Goal: Transaction & Acquisition: Purchase product/service

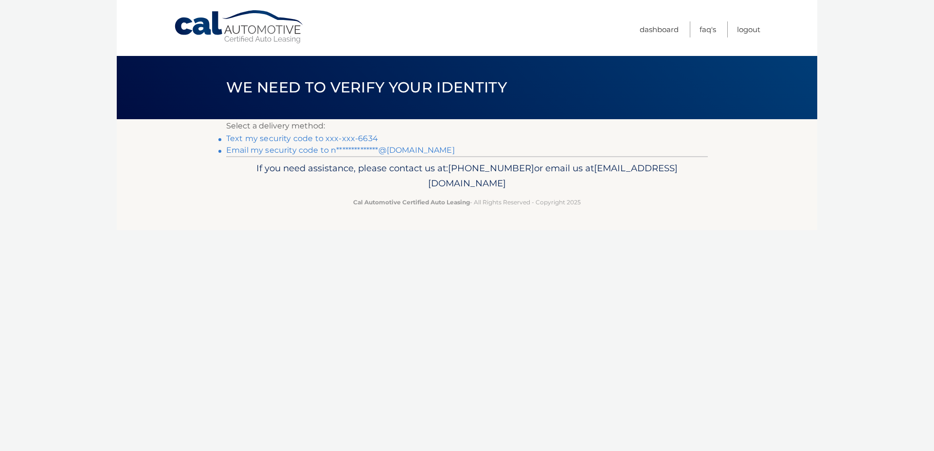
click at [364, 137] on link "Text my security code to xxx-xxx-6634" at bounding box center [302, 138] width 152 height 9
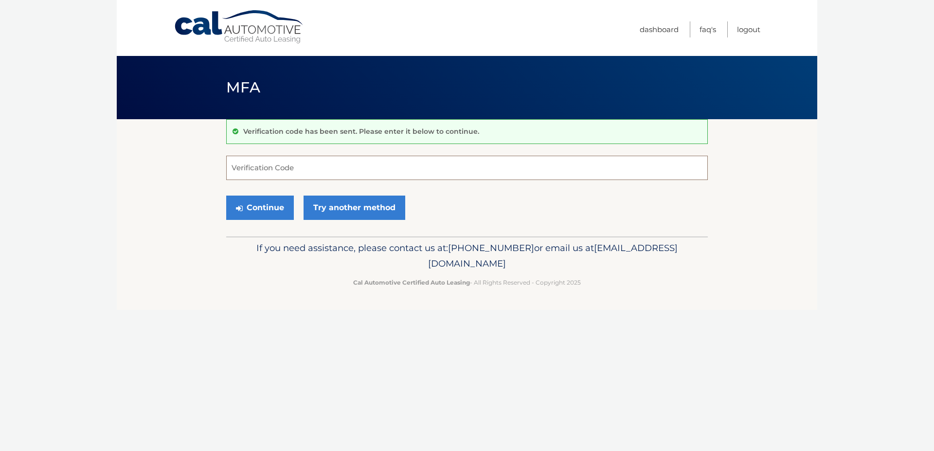
click at [364, 158] on input "Verification Code" at bounding box center [467, 168] width 482 height 24
type input "439285"
click at [256, 210] on button "Continue" at bounding box center [260, 208] width 68 height 24
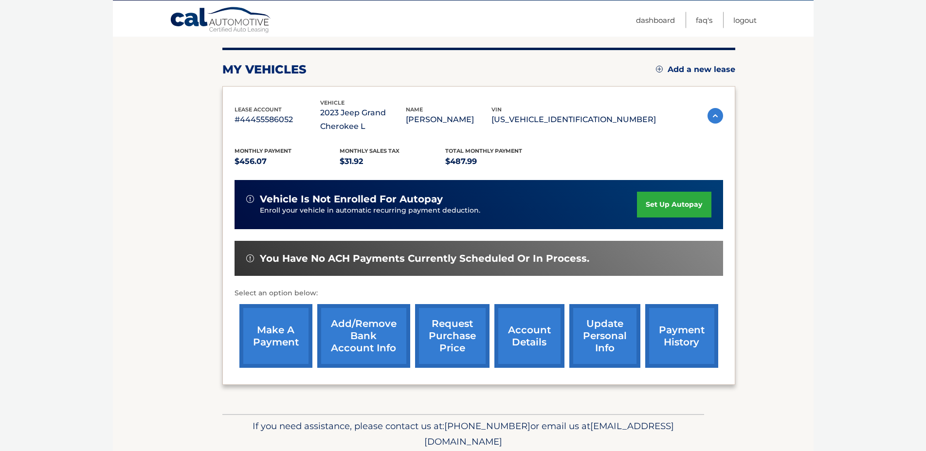
scroll to position [149, 0]
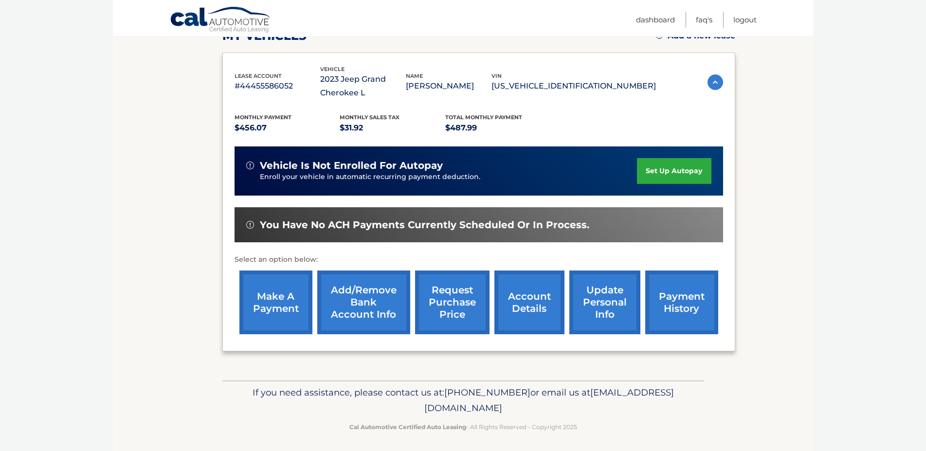
click at [275, 301] on link "make a payment" at bounding box center [275, 303] width 73 height 64
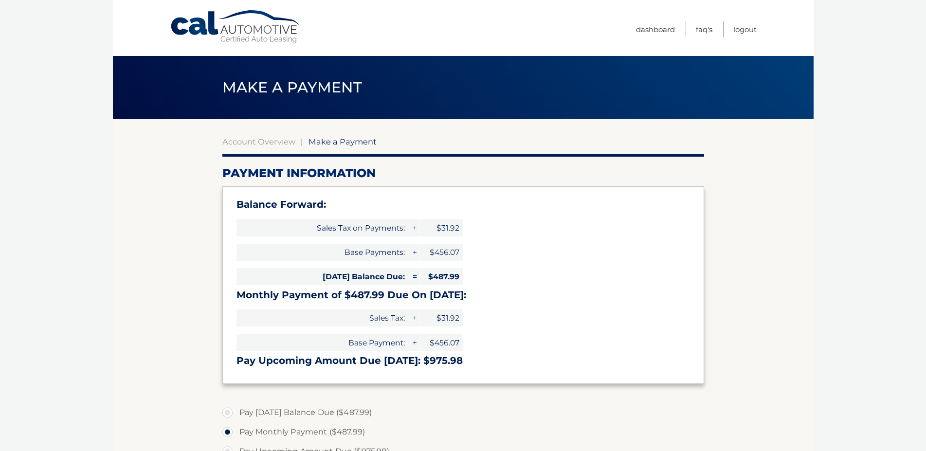
select select "NGExMmU1ZDgtMDZhZC00MTE1LTliZjEtYjA3Yzg3Zjk1MzNk"
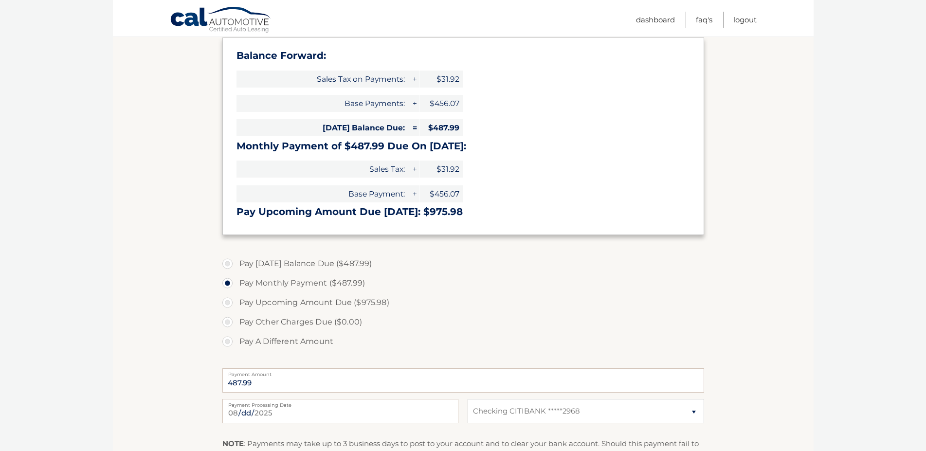
click at [336, 263] on label "Pay Today's Balance Due ($487.99)" at bounding box center [463, 263] width 482 height 19
click at [236, 263] on input "Pay Today's Balance Due ($487.99)" at bounding box center [231, 262] width 10 height 16
radio input "true"
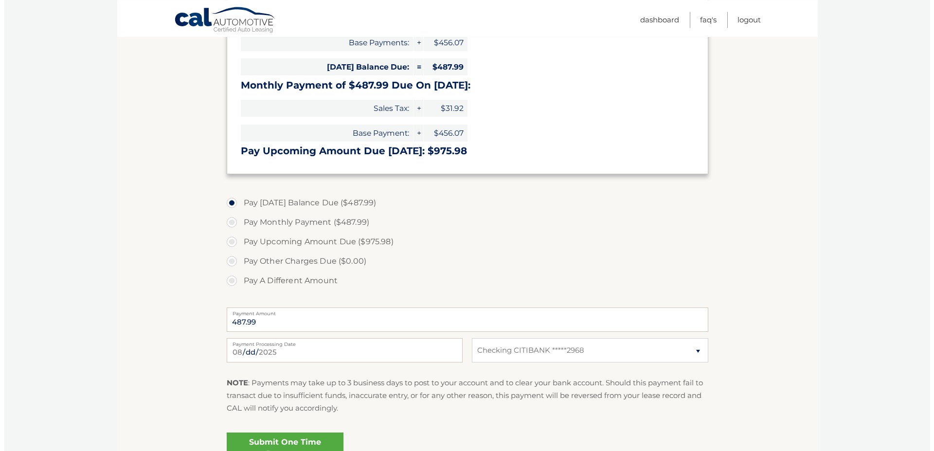
scroll to position [310, 0]
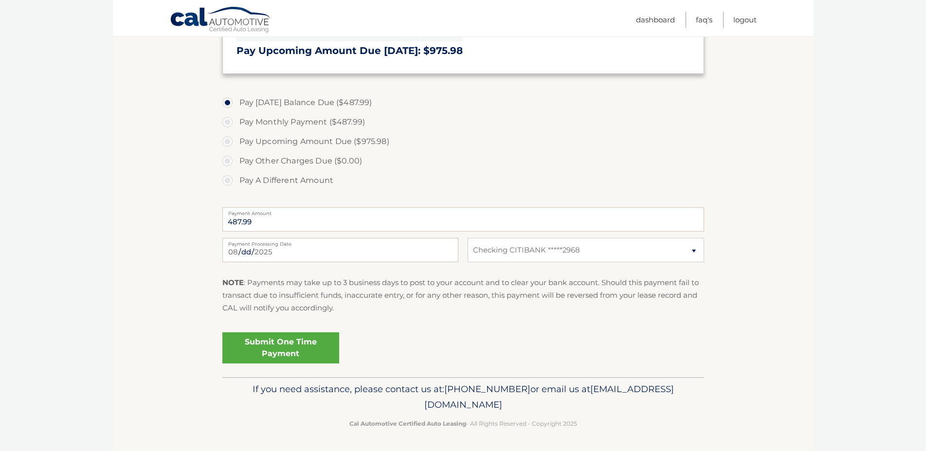
click at [306, 342] on link "Submit One Time Payment" at bounding box center [280, 347] width 117 height 31
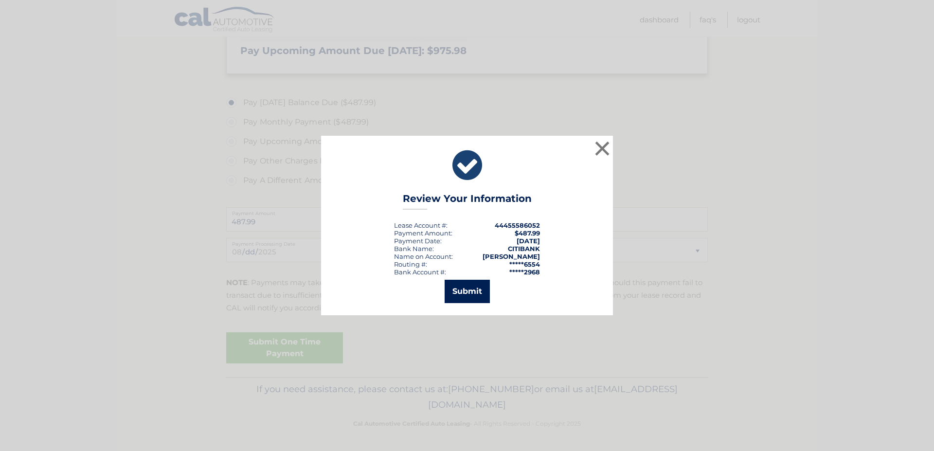
click at [475, 288] on button "Submit" at bounding box center [467, 291] width 45 height 23
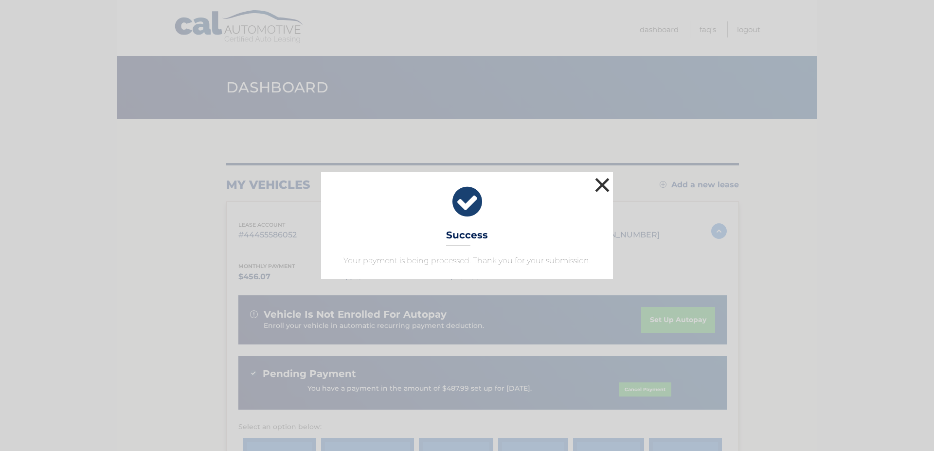
click at [605, 188] on button "×" at bounding box center [602, 184] width 19 height 19
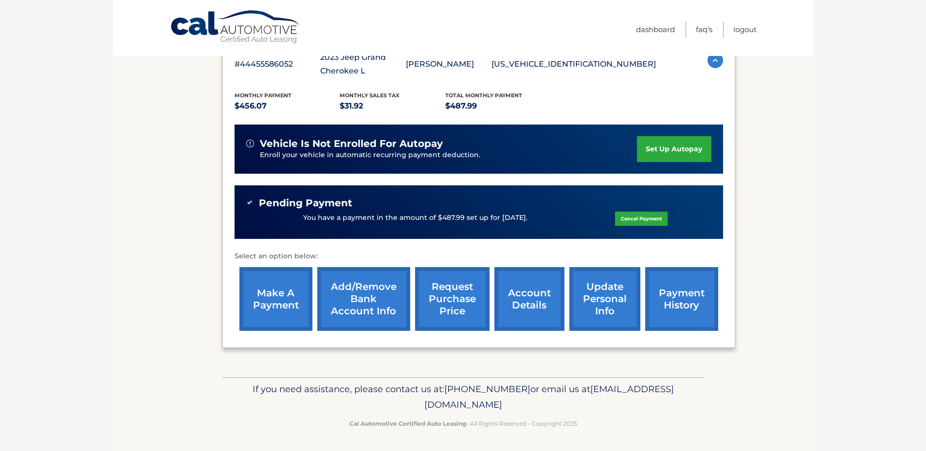
scroll to position [195, 0]
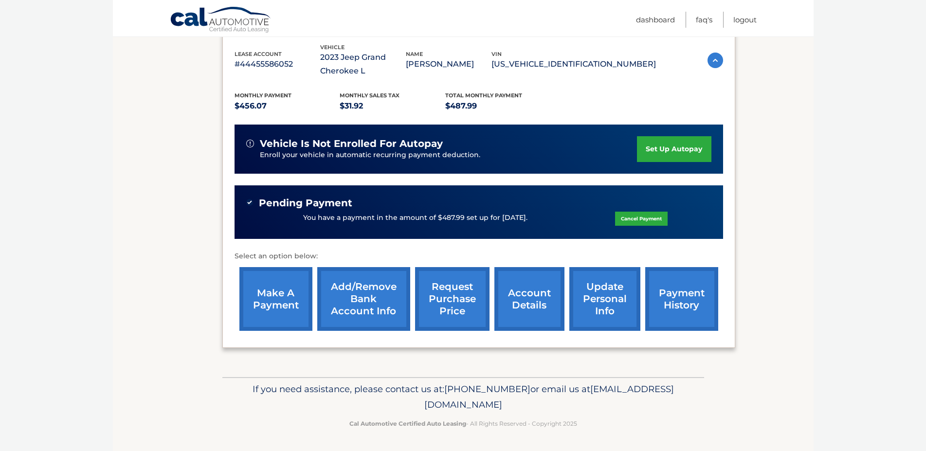
click at [285, 287] on link "make a payment" at bounding box center [275, 299] width 73 height 64
click at [645, 277] on link "payment history" at bounding box center [681, 299] width 73 height 64
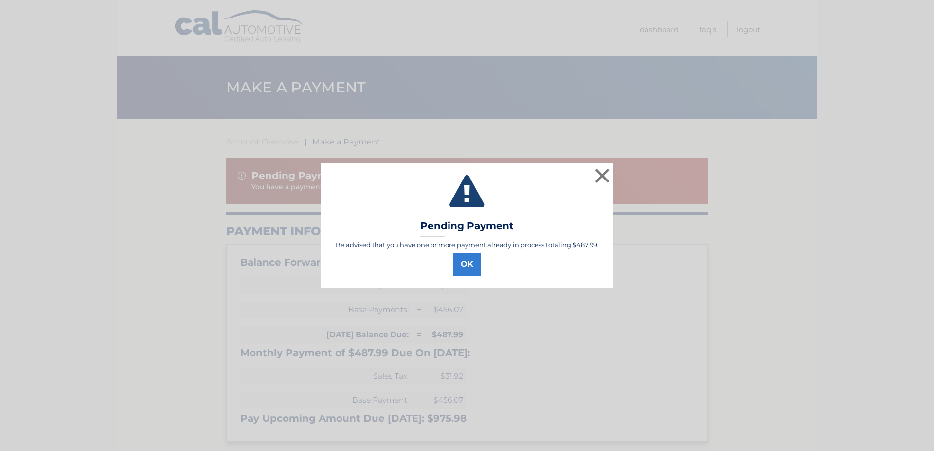
select select "NGExMmU1ZDgtMDZhZC00MTE1LTliZjEtYjA3Yzg3Zjk1MzNk"
click at [459, 264] on button "OK" at bounding box center [467, 264] width 28 height 23
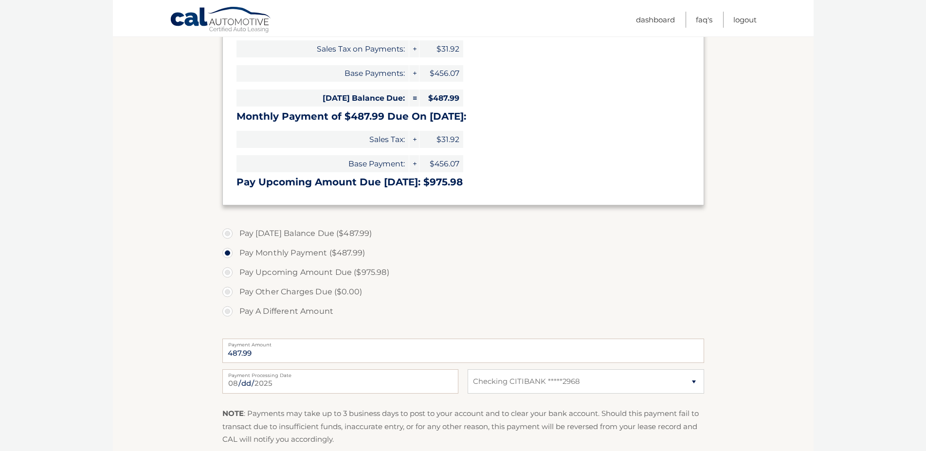
scroll to position [347, 0]
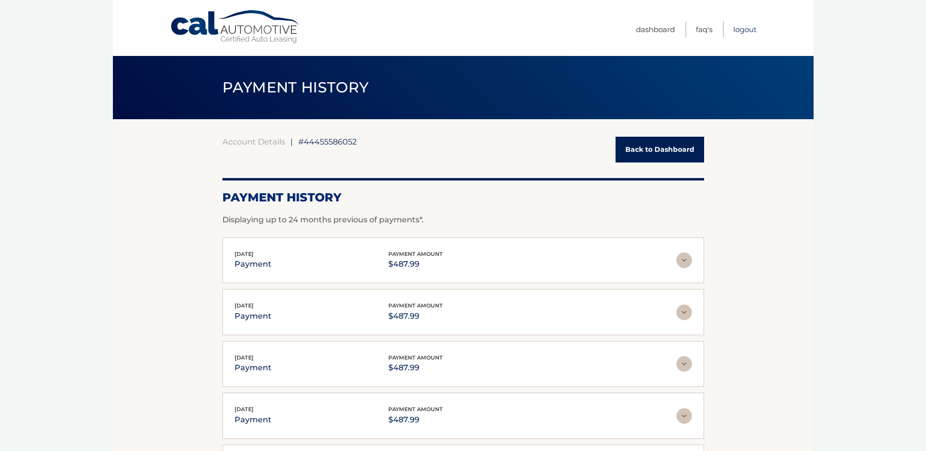
click at [740, 26] on link "Logout" at bounding box center [744, 29] width 23 height 16
